Goal: Information Seeking & Learning: Learn about a topic

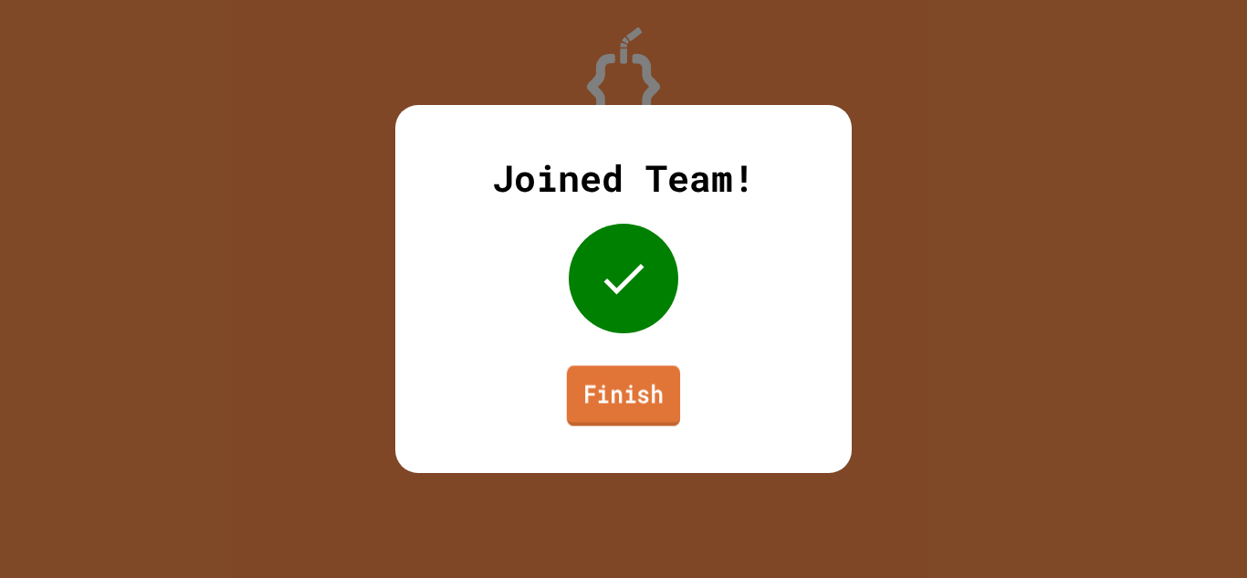
click at [625, 421] on link "Finish" at bounding box center [623, 395] width 113 height 60
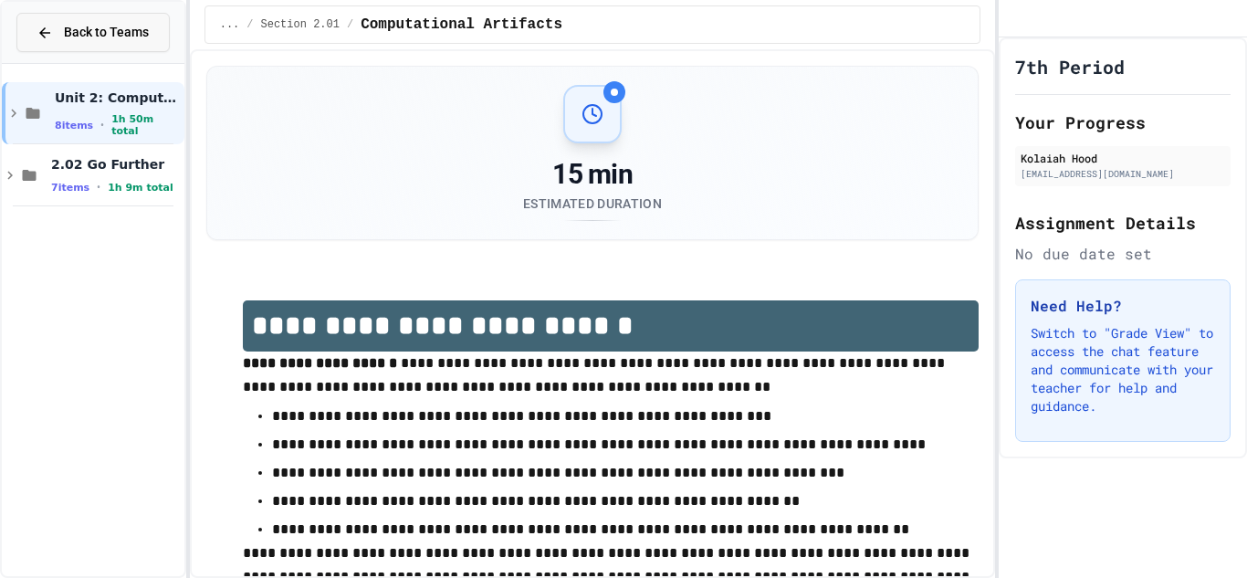
click at [113, 41] on span "Back to Teams" at bounding box center [106, 32] width 85 height 19
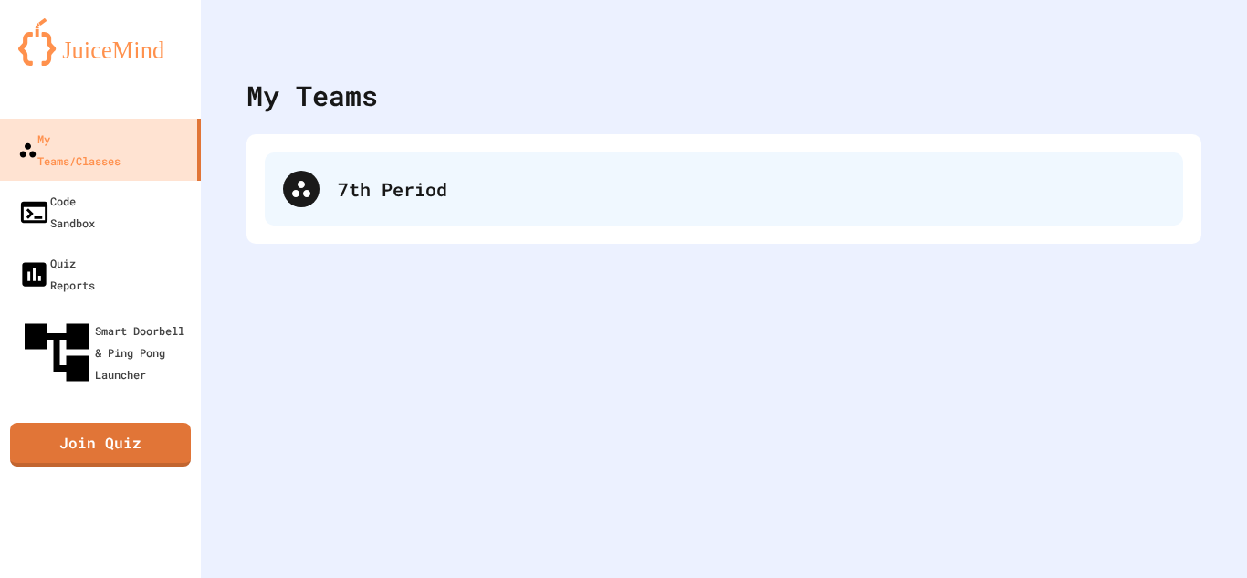
click at [384, 165] on div "7th Period" at bounding box center [724, 189] width 919 height 73
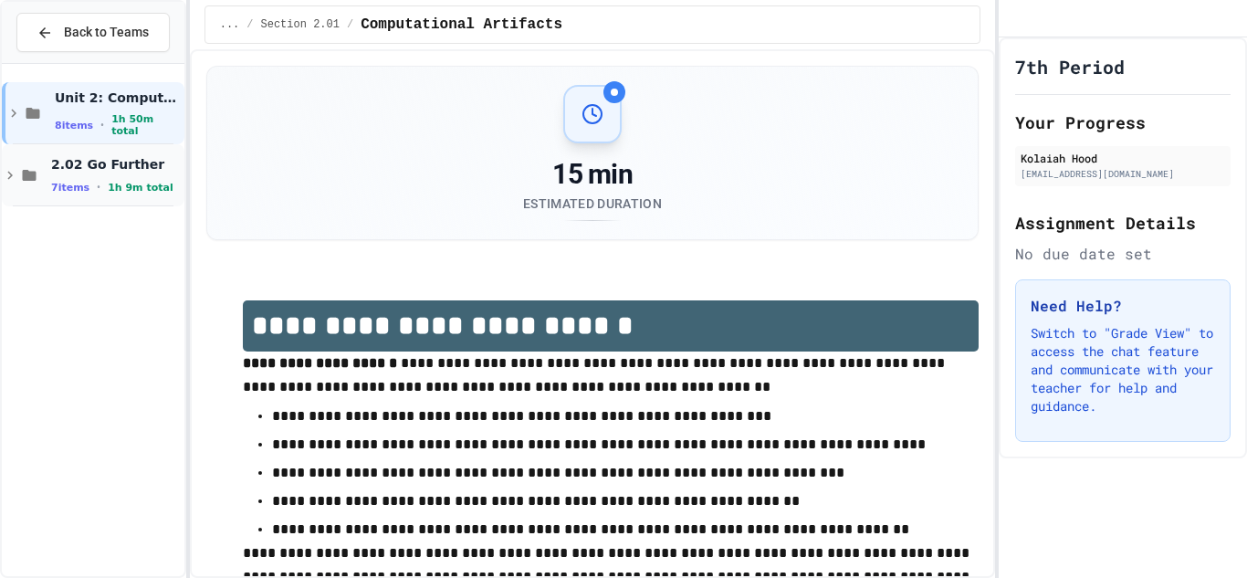
click at [121, 182] on span "1h 9m total" at bounding box center [141, 188] width 66 height 12
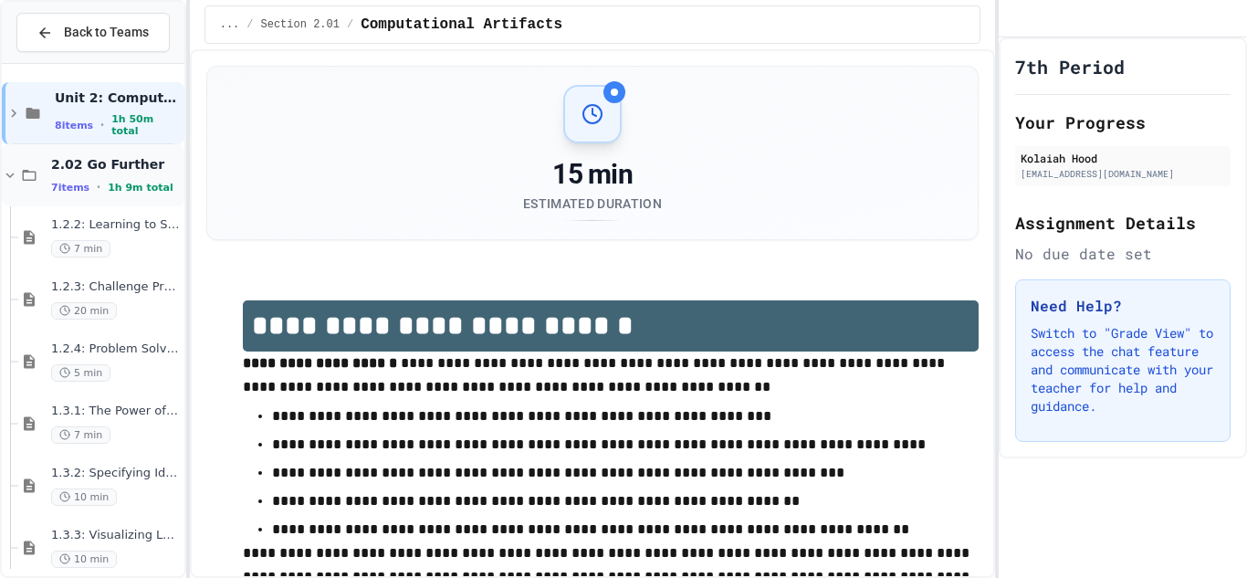
click at [125, 178] on div "2.02 Go Further 7 items • 1h 9m total" at bounding box center [116, 175] width 130 height 38
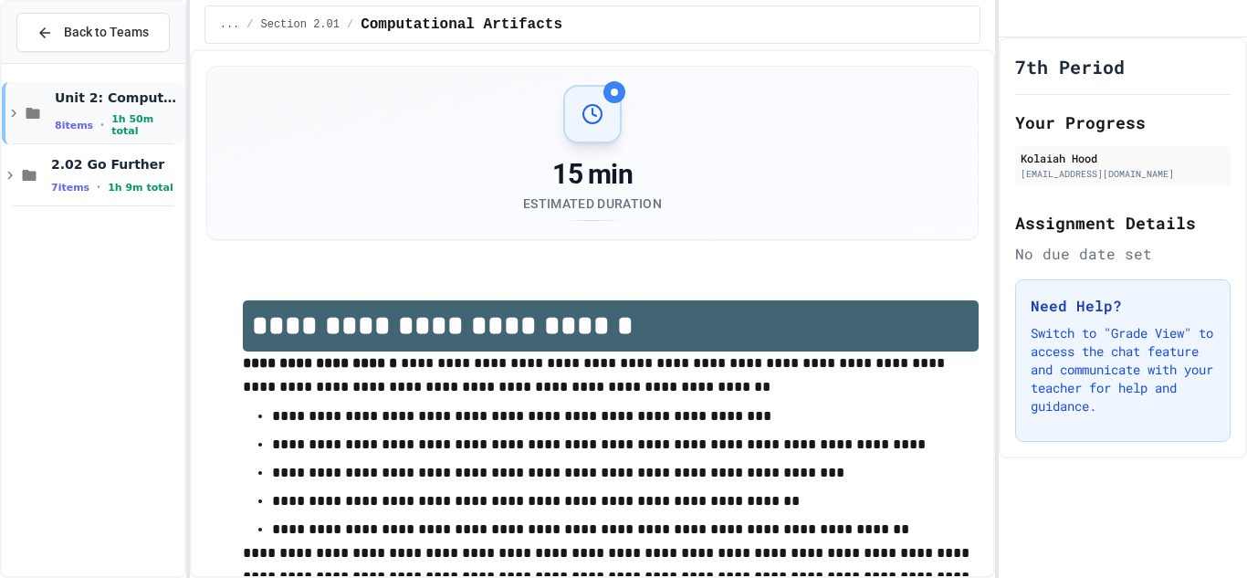
click at [50, 121] on div "Unit 2: Computational Artifacts 8 items • 1h 50m total" at bounding box center [93, 113] width 183 height 62
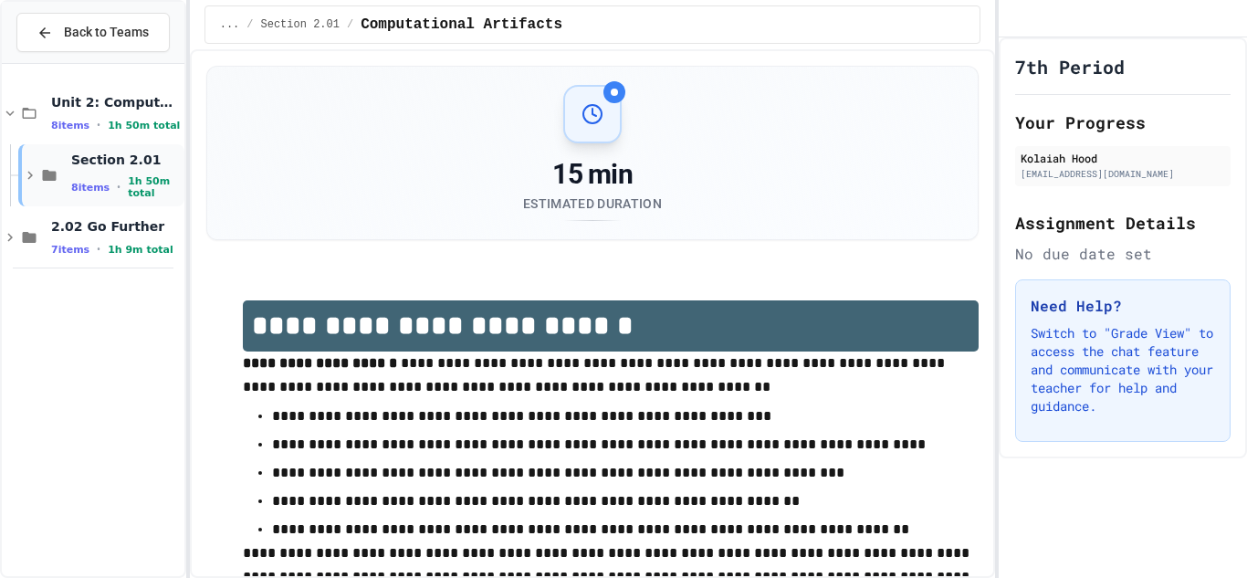
click at [20, 169] on div "Section 2.01 8 items • 1h 50m total" at bounding box center [101, 175] width 166 height 62
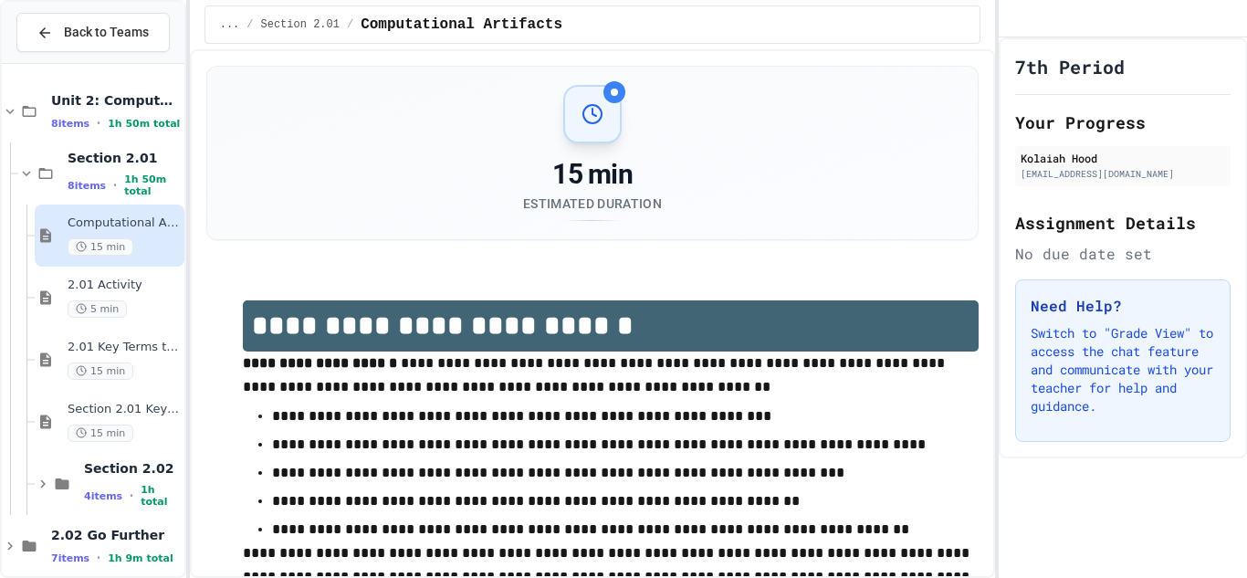
scroll to position [21, 0]
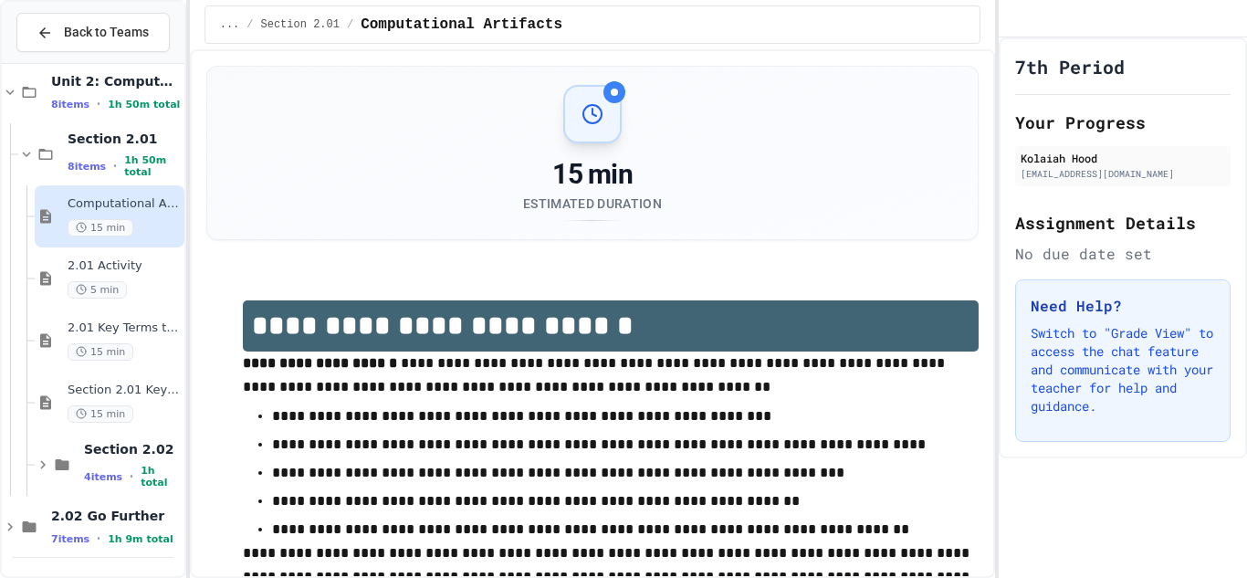
click at [119, 207] on span "Computational Artifacts" at bounding box center [124, 204] width 113 height 16
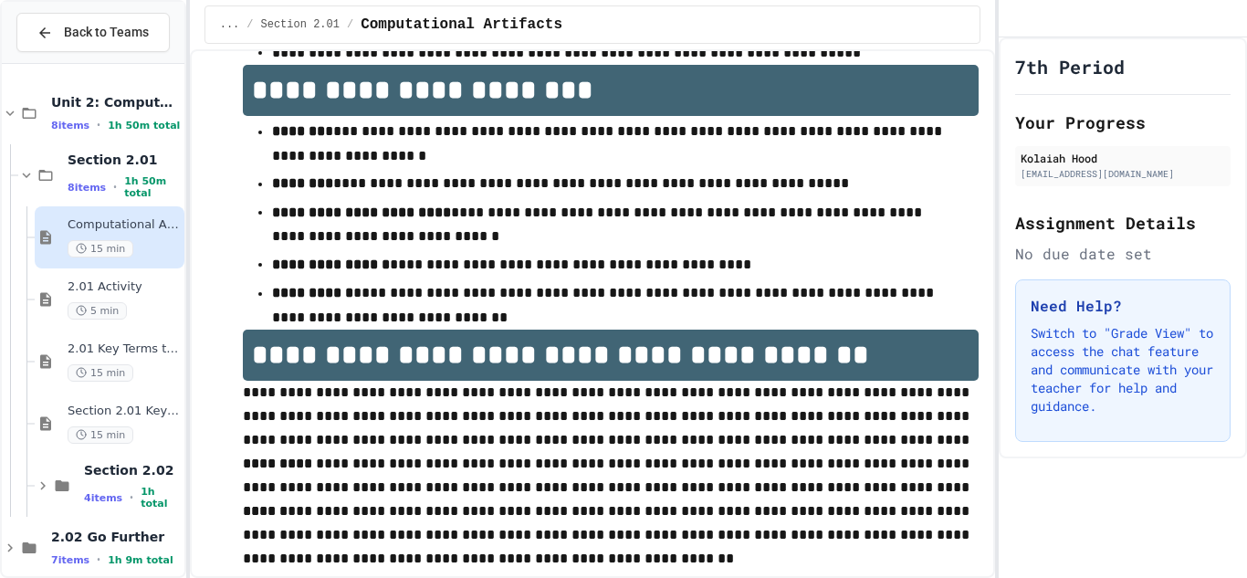
scroll to position [1578, 0]
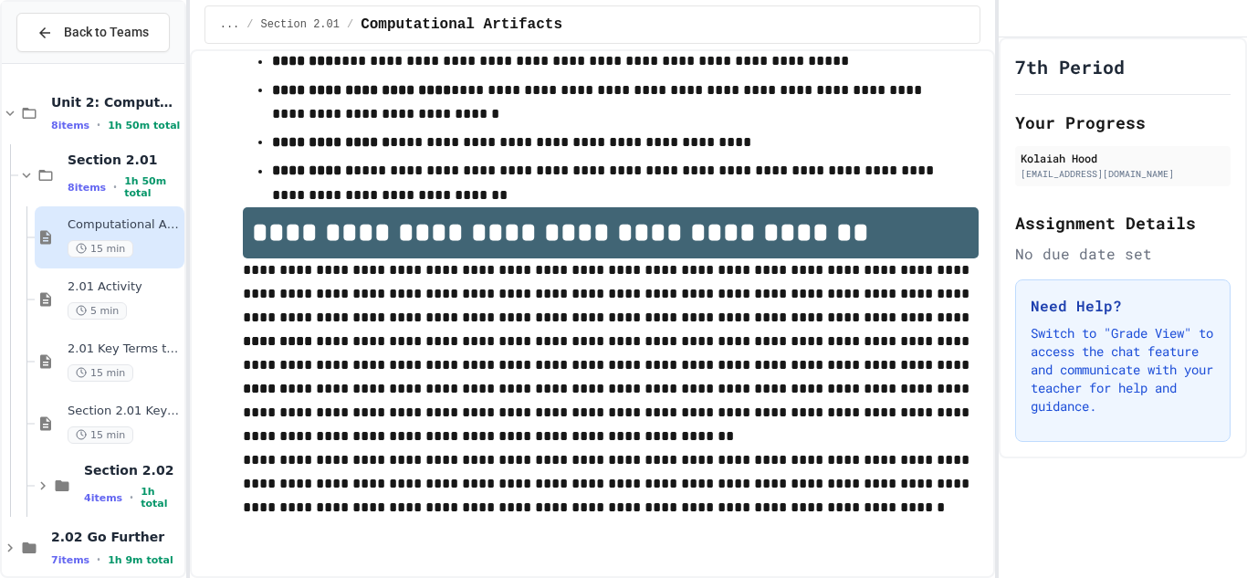
click at [462, 242] on h1 "**********" at bounding box center [611, 232] width 737 height 51
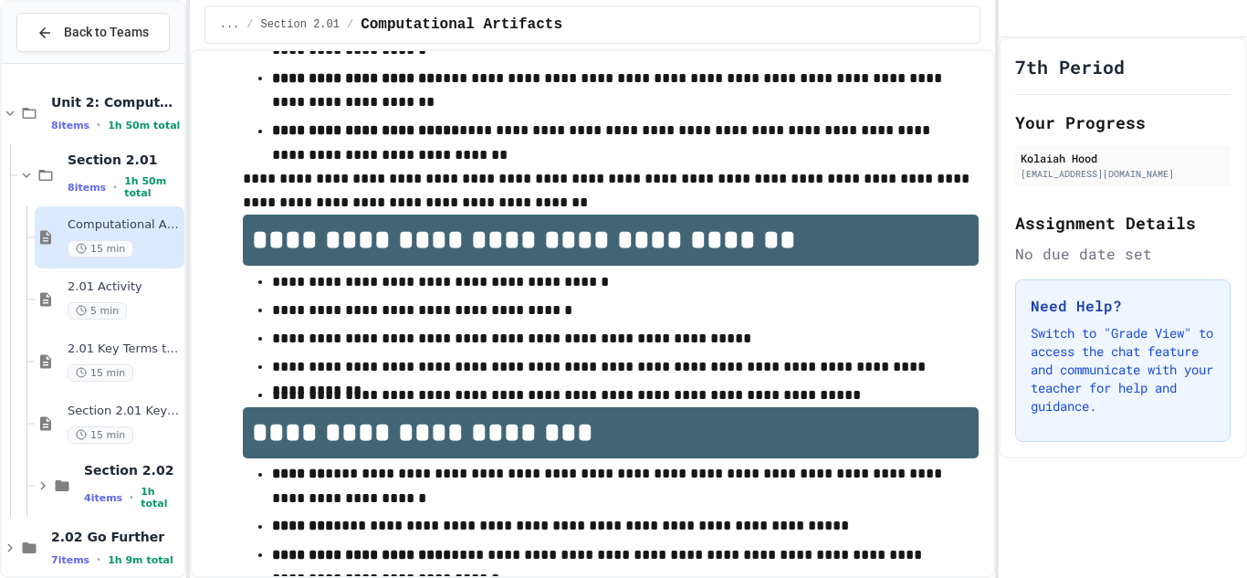
scroll to position [0, 0]
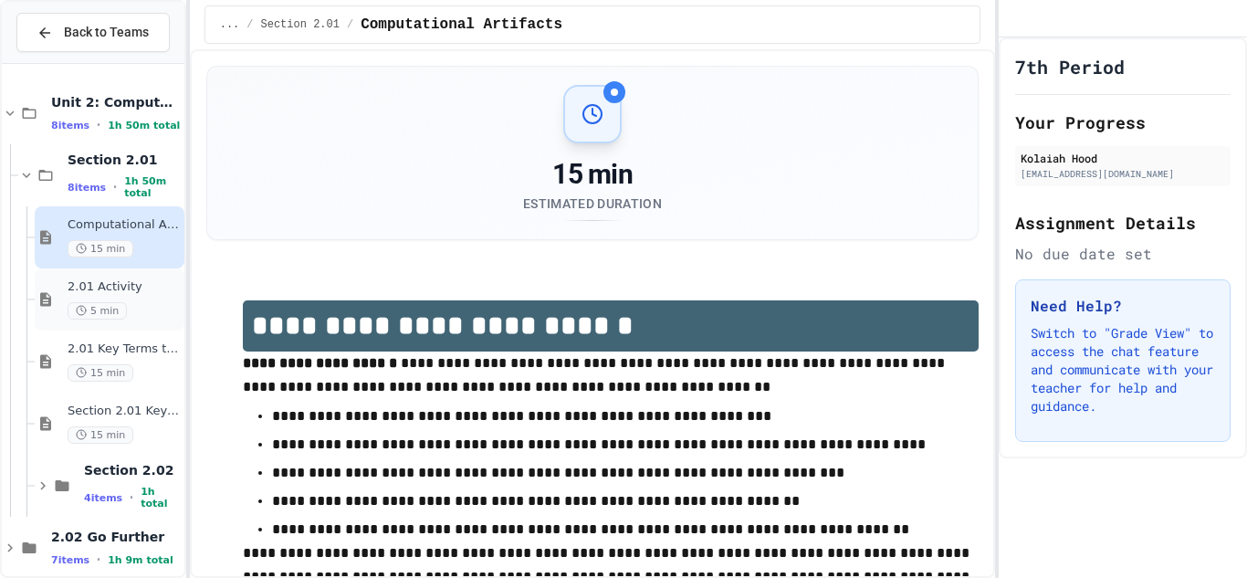
click at [84, 280] on span "2.01 Activity" at bounding box center [124, 287] width 113 height 16
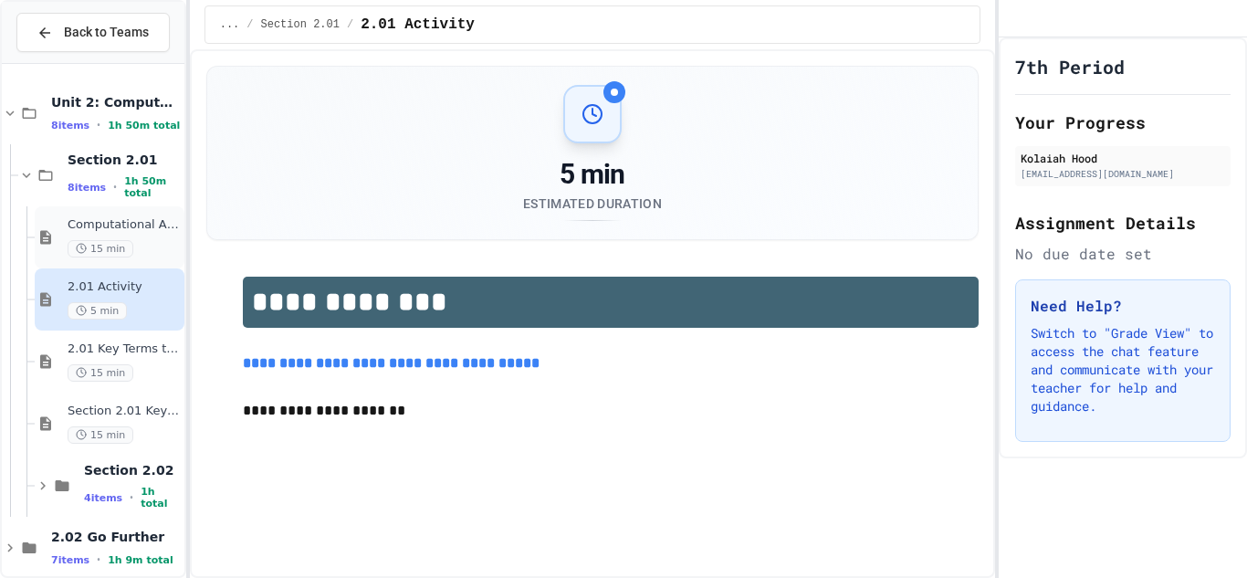
click at [68, 242] on div "15 min" at bounding box center [124, 248] width 113 height 17
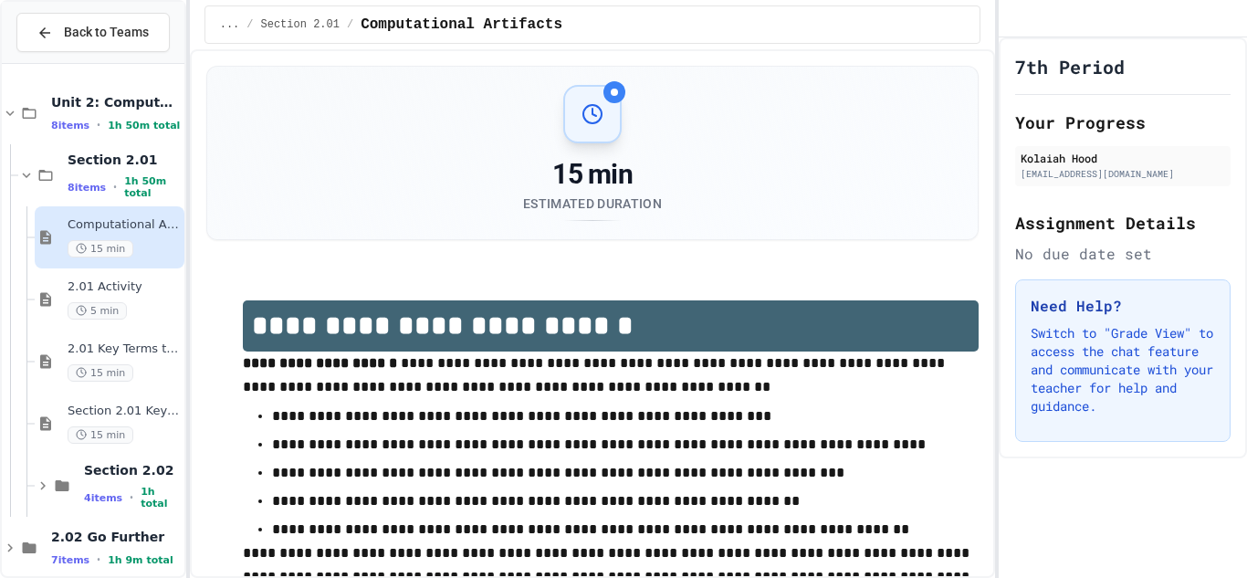
drag, startPoint x: 67, startPoint y: 242, endPoint x: 432, endPoint y: 364, distance: 385.2
click at [432, 364] on div "**********" at bounding box center [623, 289] width 1247 height 578
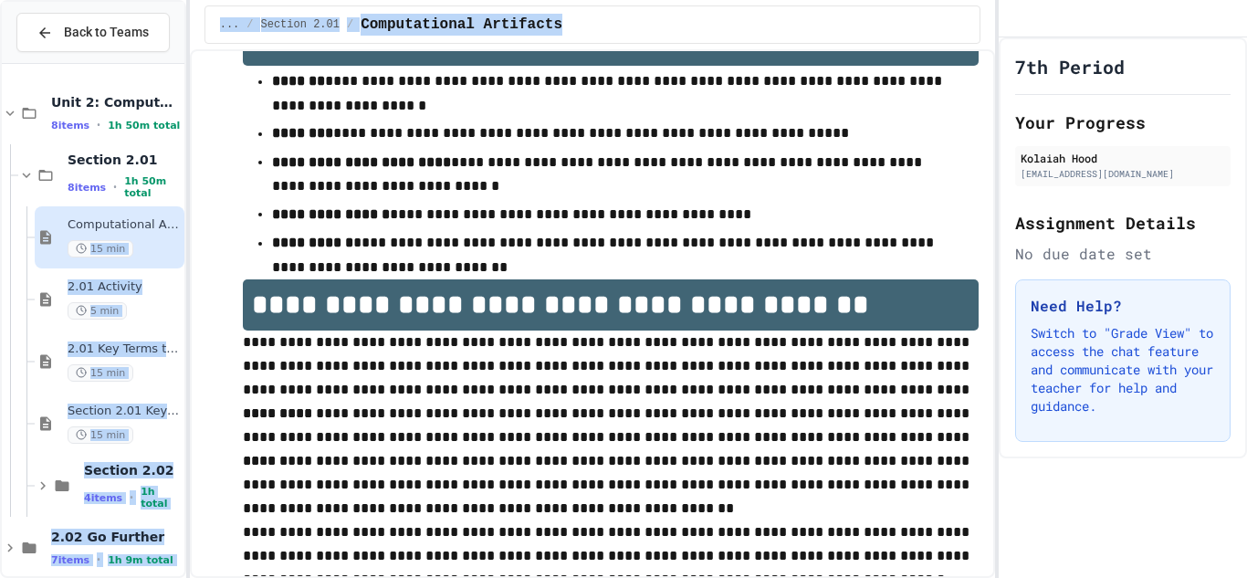
scroll to position [1578, 0]
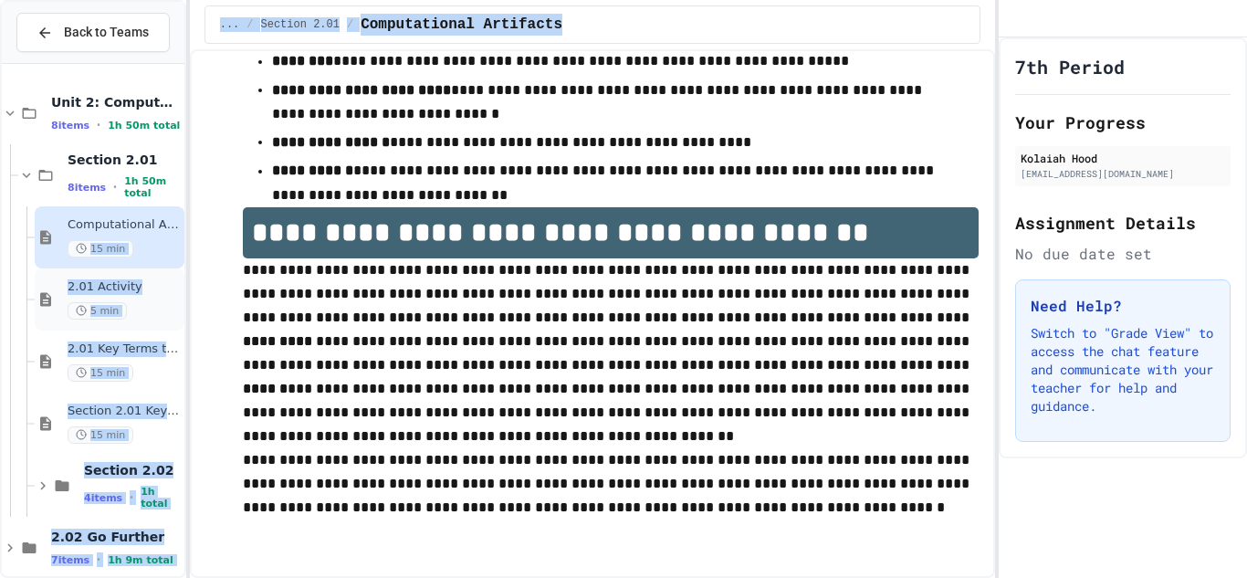
click at [109, 296] on div "2.01 Activity 5 min" at bounding box center [124, 299] width 113 height 40
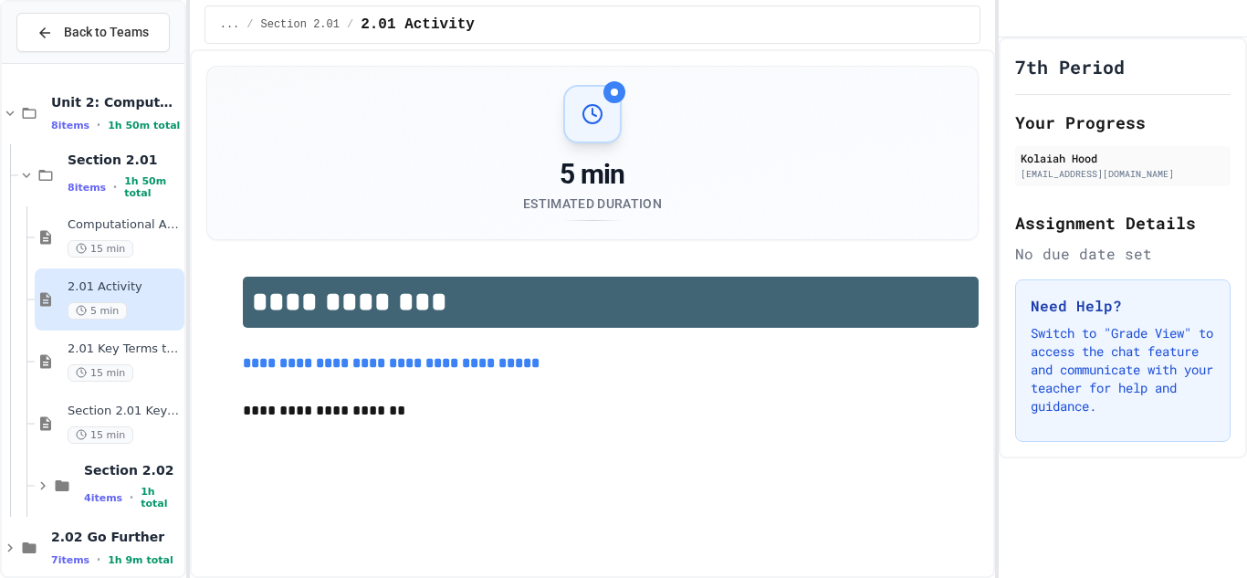
click at [433, 366] on link "**********" at bounding box center [391, 363] width 297 height 14
click at [313, 415] on p "**********" at bounding box center [611, 411] width 737 height 24
drag, startPoint x: 307, startPoint y: 406, endPoint x: 432, endPoint y: 412, distance: 125.2
click at [432, 412] on p "**********" at bounding box center [611, 411] width 737 height 25
click at [62, 379] on div "2.01 Key Terms to Know 15 min" at bounding box center [110, 362] width 150 height 62
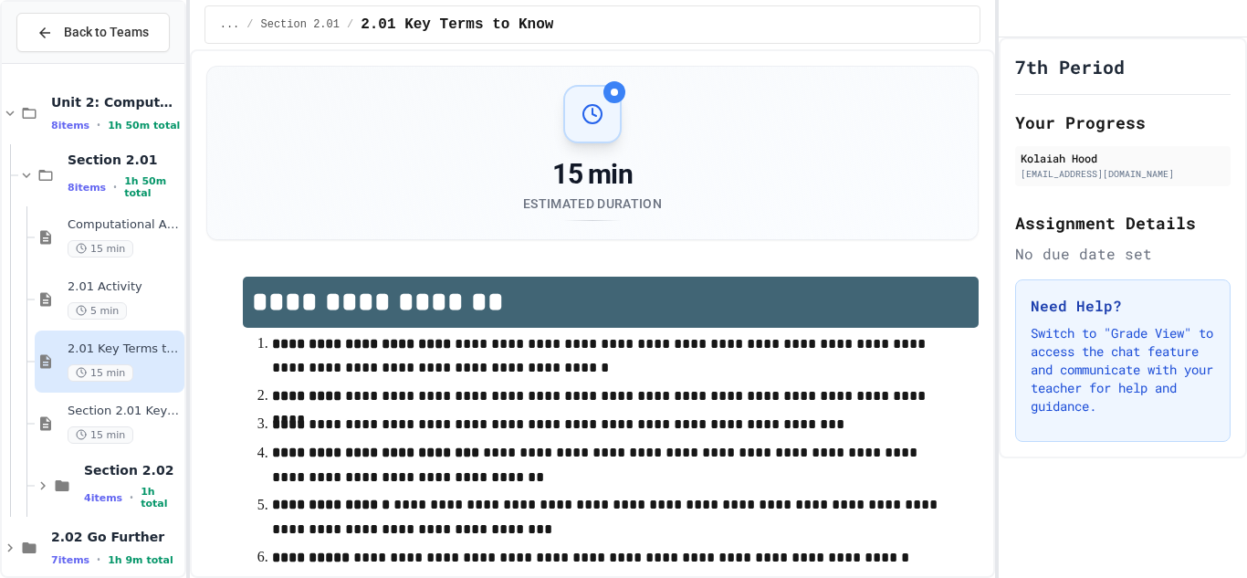
scroll to position [241, 0]
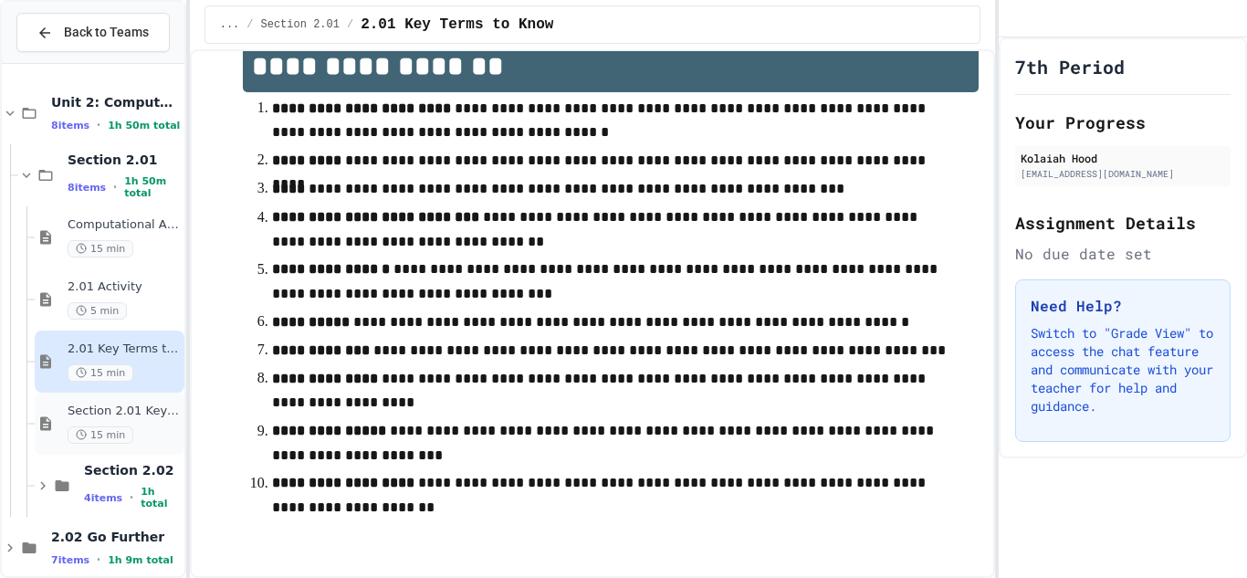
click at [138, 420] on div "Section 2.01 Key Terms Quiz 15 min" at bounding box center [124, 424] width 113 height 40
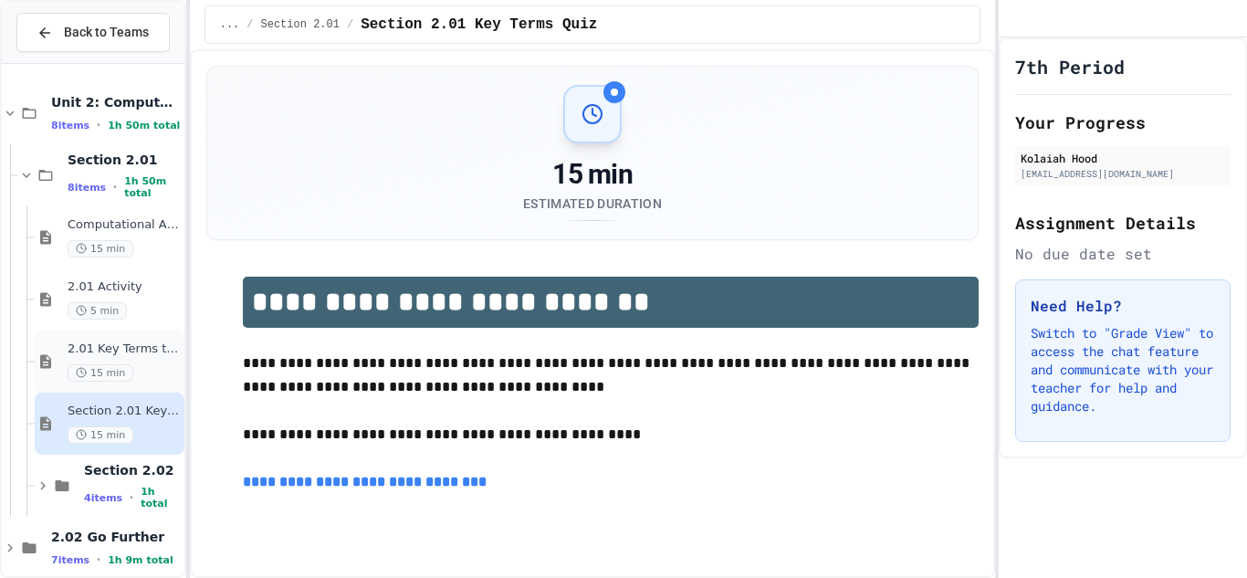
click at [132, 365] on div "15 min" at bounding box center [124, 372] width 113 height 17
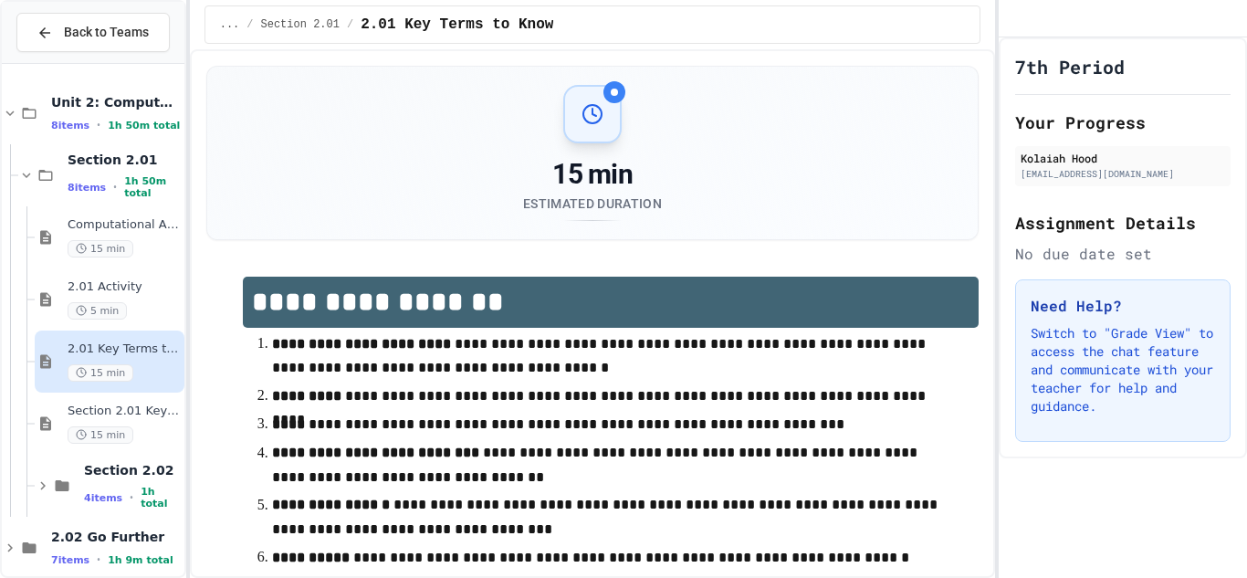
scroll to position [241, 0]
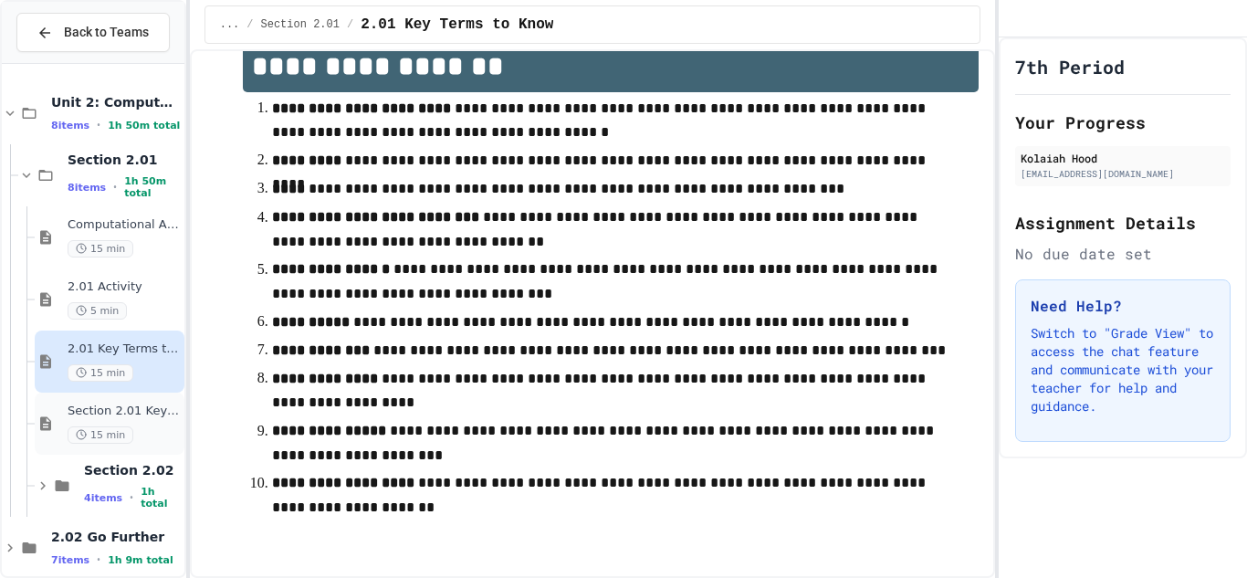
click at [142, 408] on span "Section 2.01 Key Terms Quiz" at bounding box center [124, 412] width 113 height 16
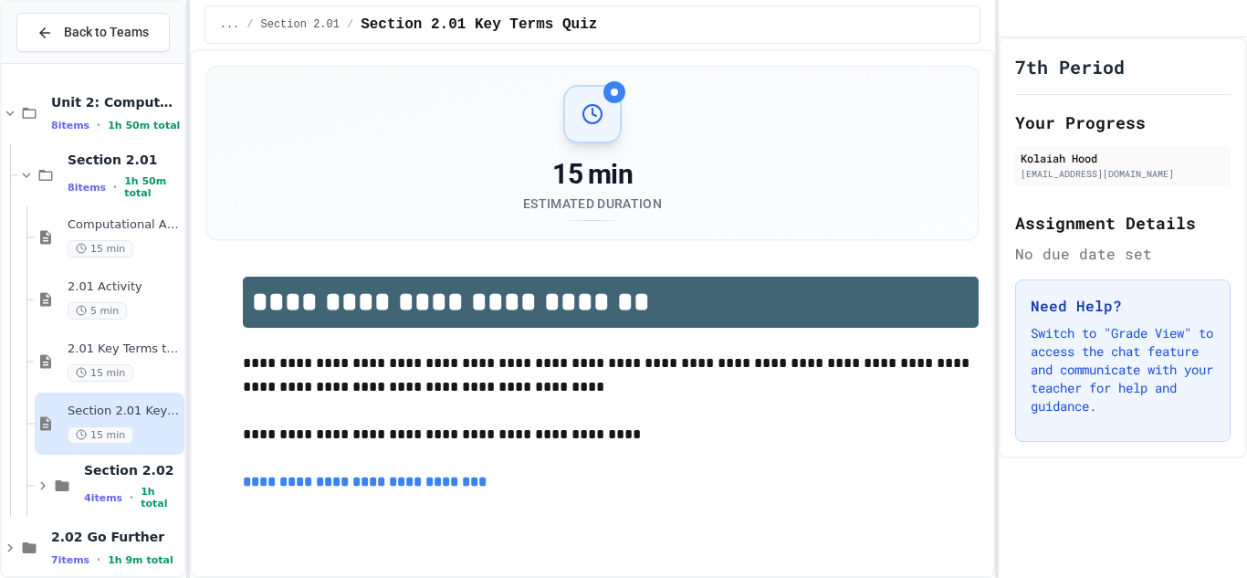
click at [338, 481] on link "**********" at bounding box center [366, 482] width 247 height 14
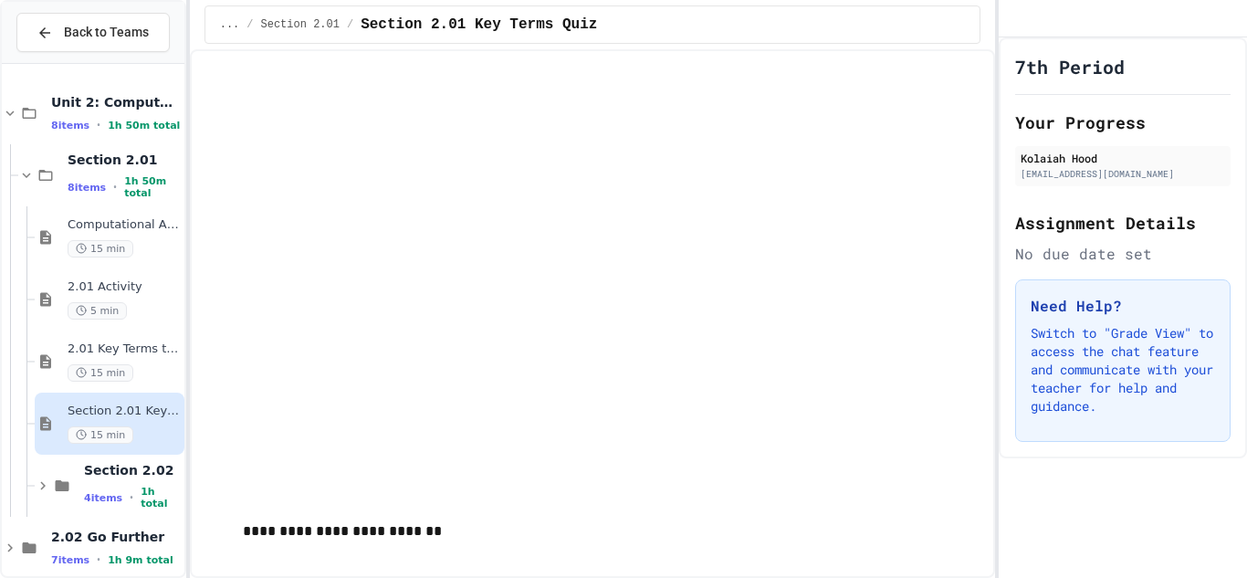
scroll to position [594, 0]
drag, startPoint x: 346, startPoint y: 531, endPoint x: 517, endPoint y: 569, distance: 174.8
click at [517, 569] on div "**********" at bounding box center [593, 313] width 806 height 529
click at [142, 471] on span "Section 2.02" at bounding box center [132, 470] width 97 height 16
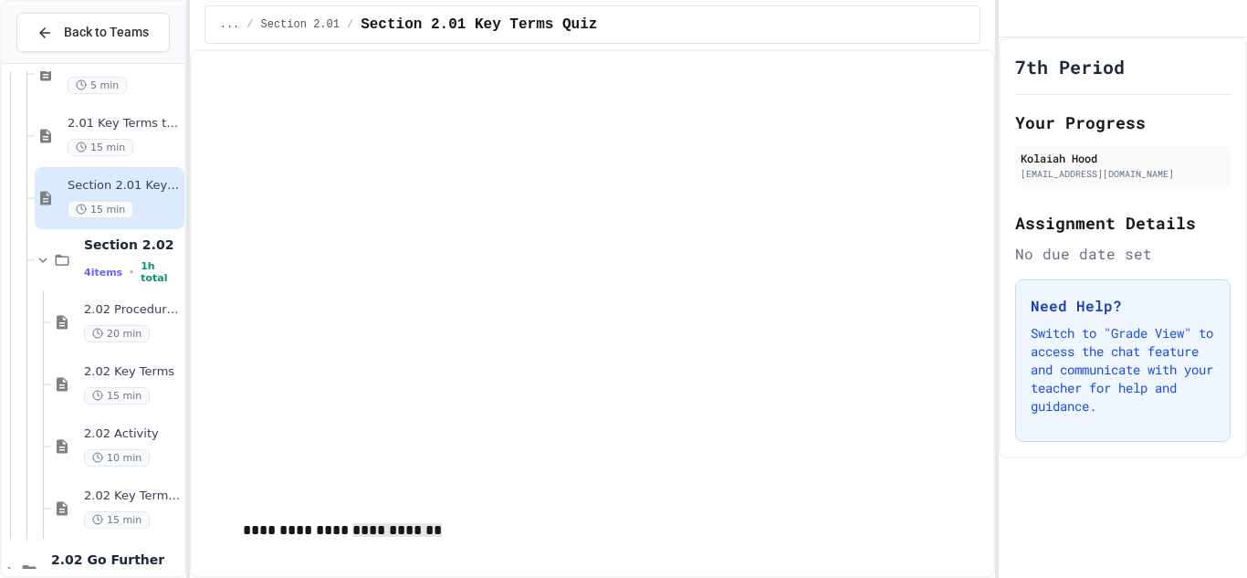
scroll to position [269, 0]
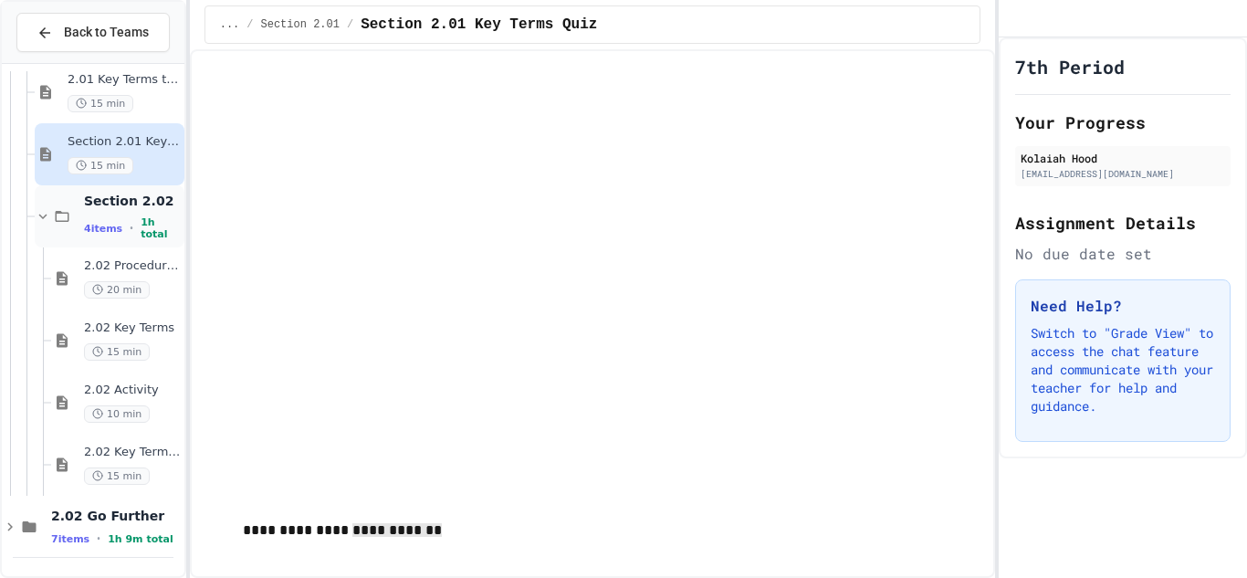
click at [92, 214] on div "Section 2.02 4 items • 1h total" at bounding box center [132, 217] width 97 height 48
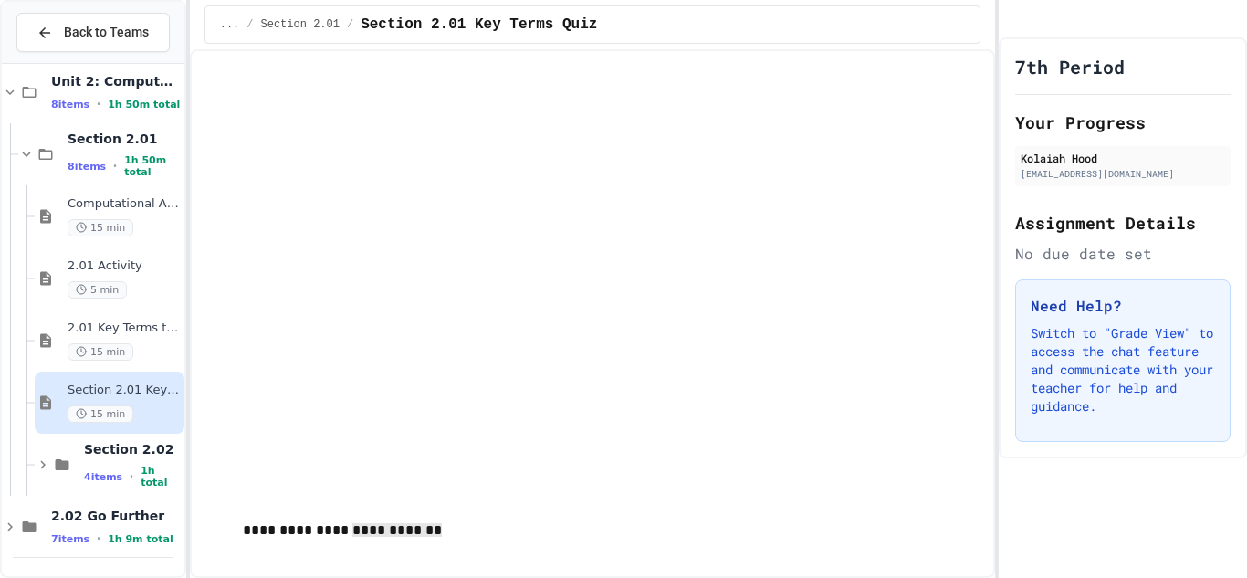
scroll to position [0, 0]
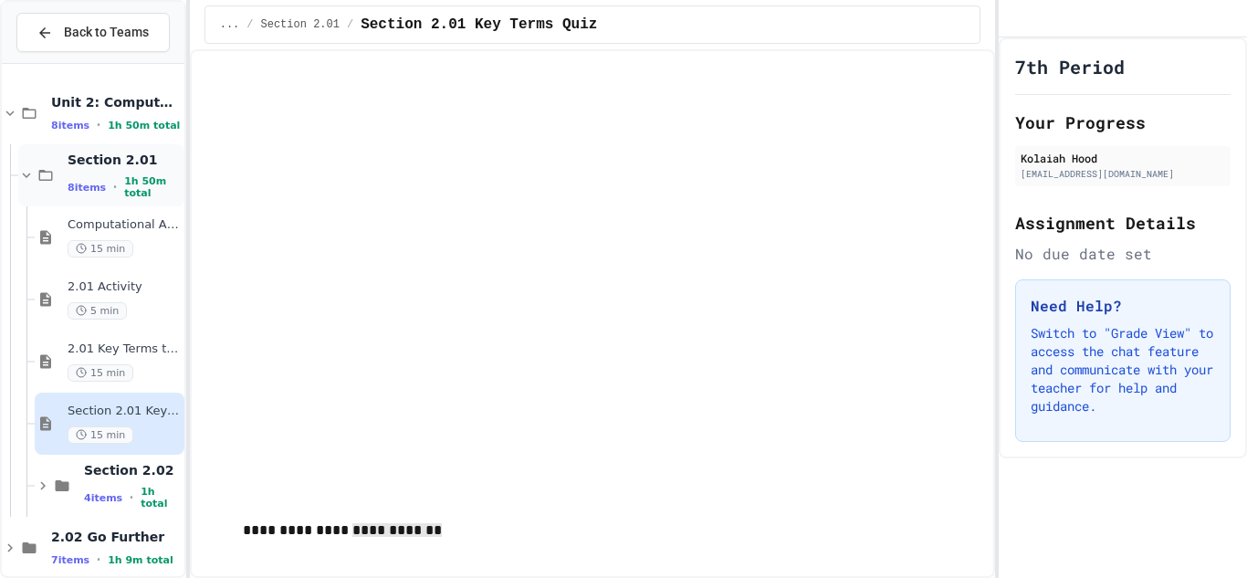
click at [69, 177] on div "Section 2.01 8 items • 1h 50m total" at bounding box center [124, 176] width 113 height 48
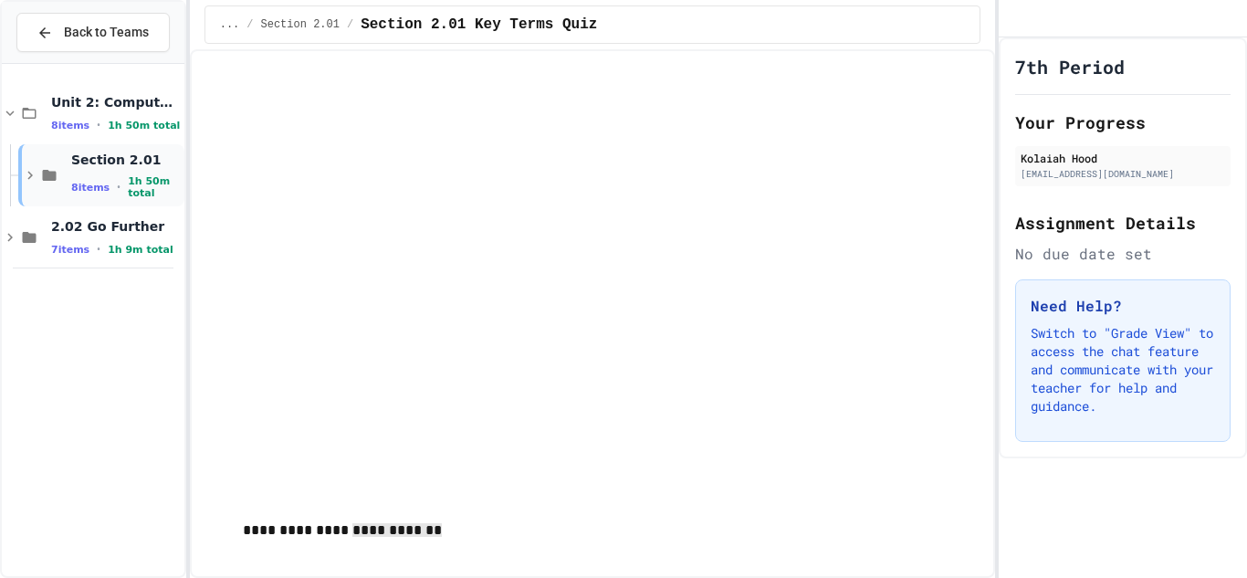
click at [69, 177] on div "Section 2.01 8 items • 1h 50m total" at bounding box center [101, 175] width 166 height 62
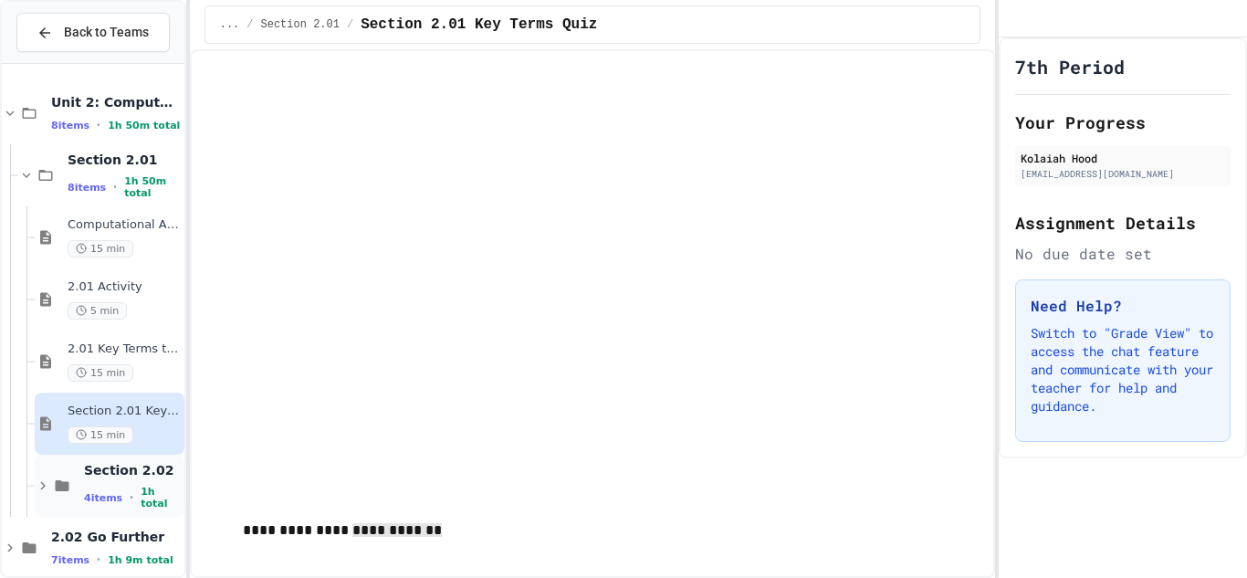
click at [68, 481] on icon at bounding box center [62, 486] width 22 height 16
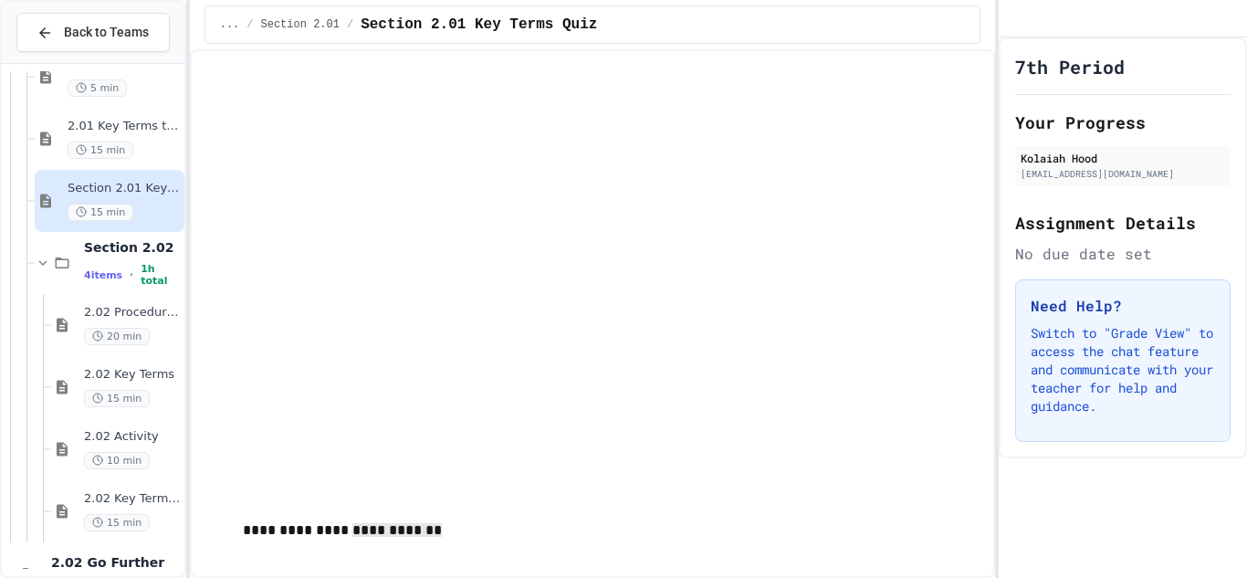
scroll to position [225, 0]
click at [127, 321] on div "2.02 Procedures and Functions 20 min" at bounding box center [132, 323] width 97 height 40
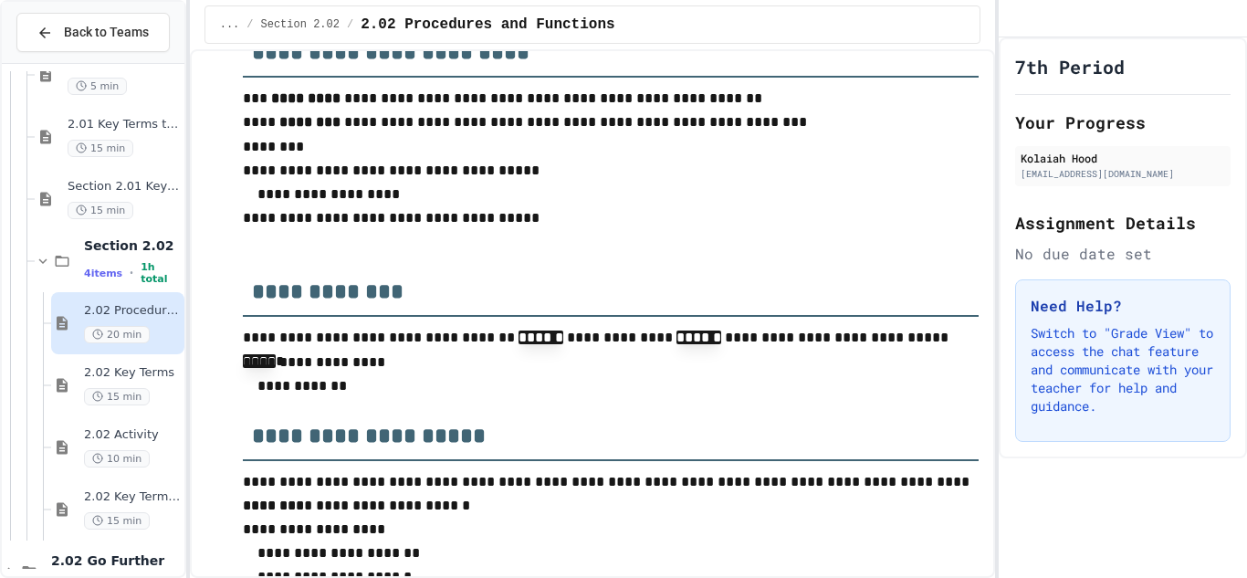
scroll to position [3414, 0]
